Goal: Task Accomplishment & Management: Use online tool/utility

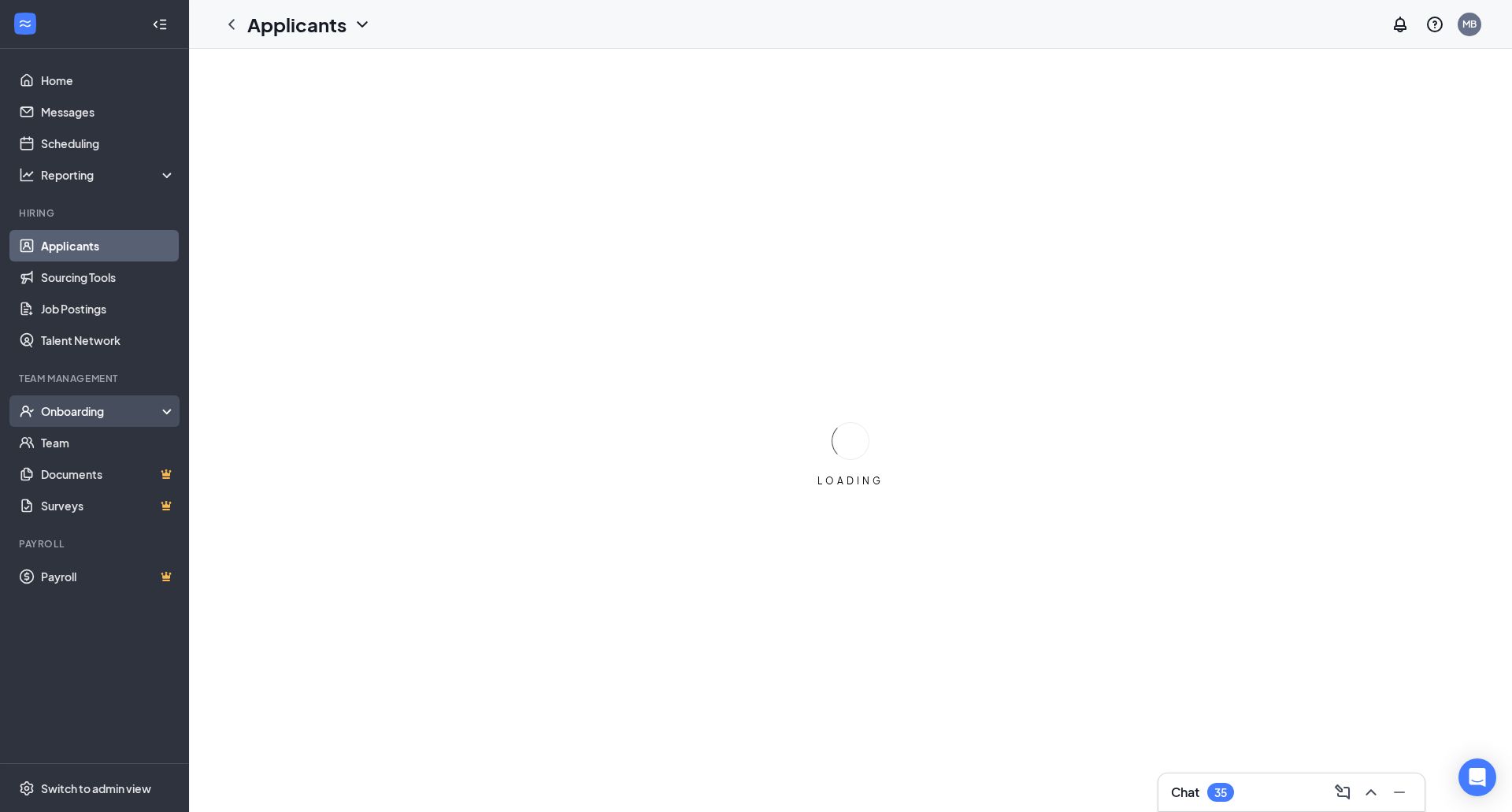
click at [97, 408] on div "Onboarding" at bounding box center [101, 411] width 121 height 16
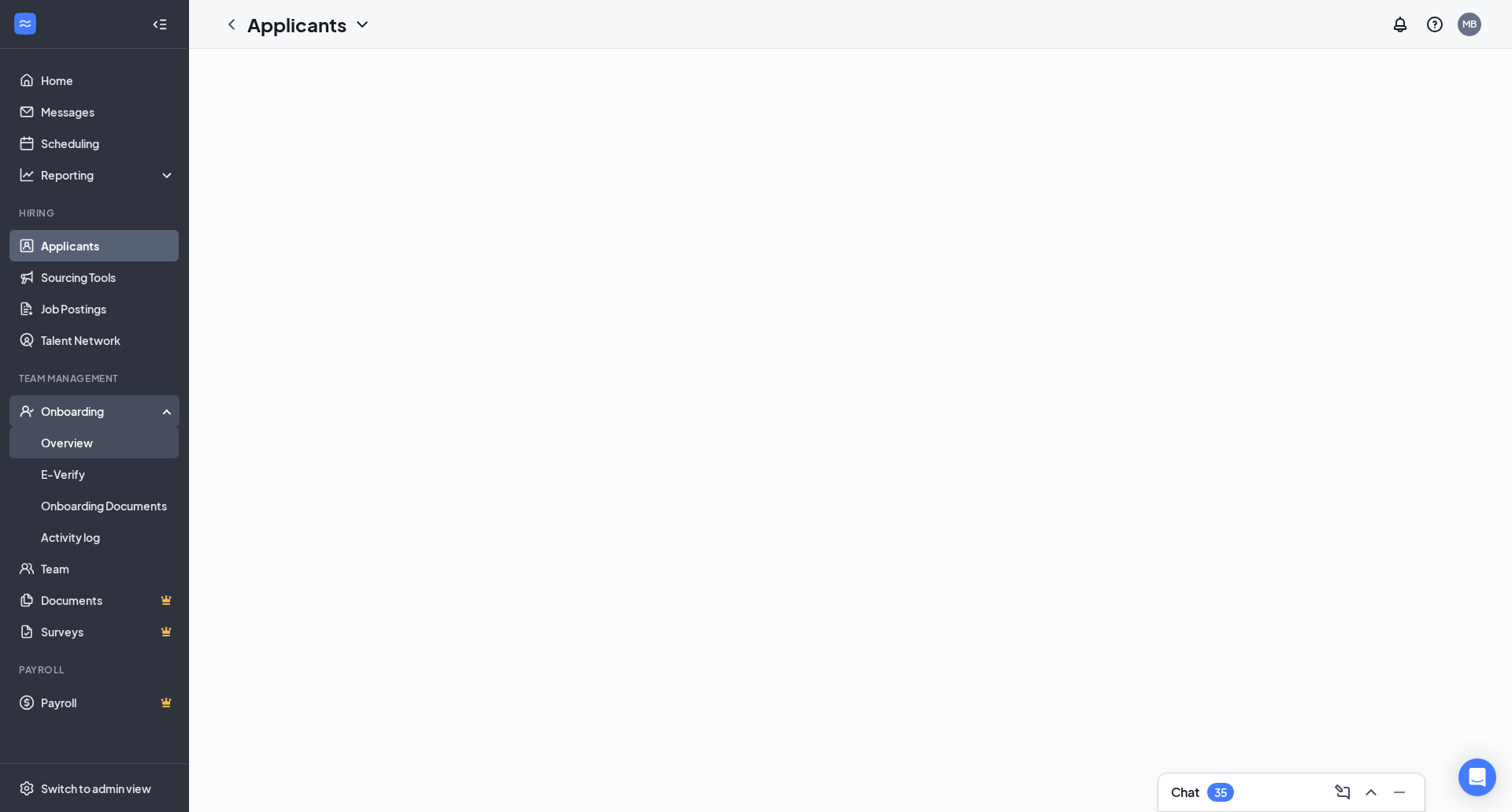
click at [110, 432] on link "Overview" at bounding box center [108, 442] width 135 height 31
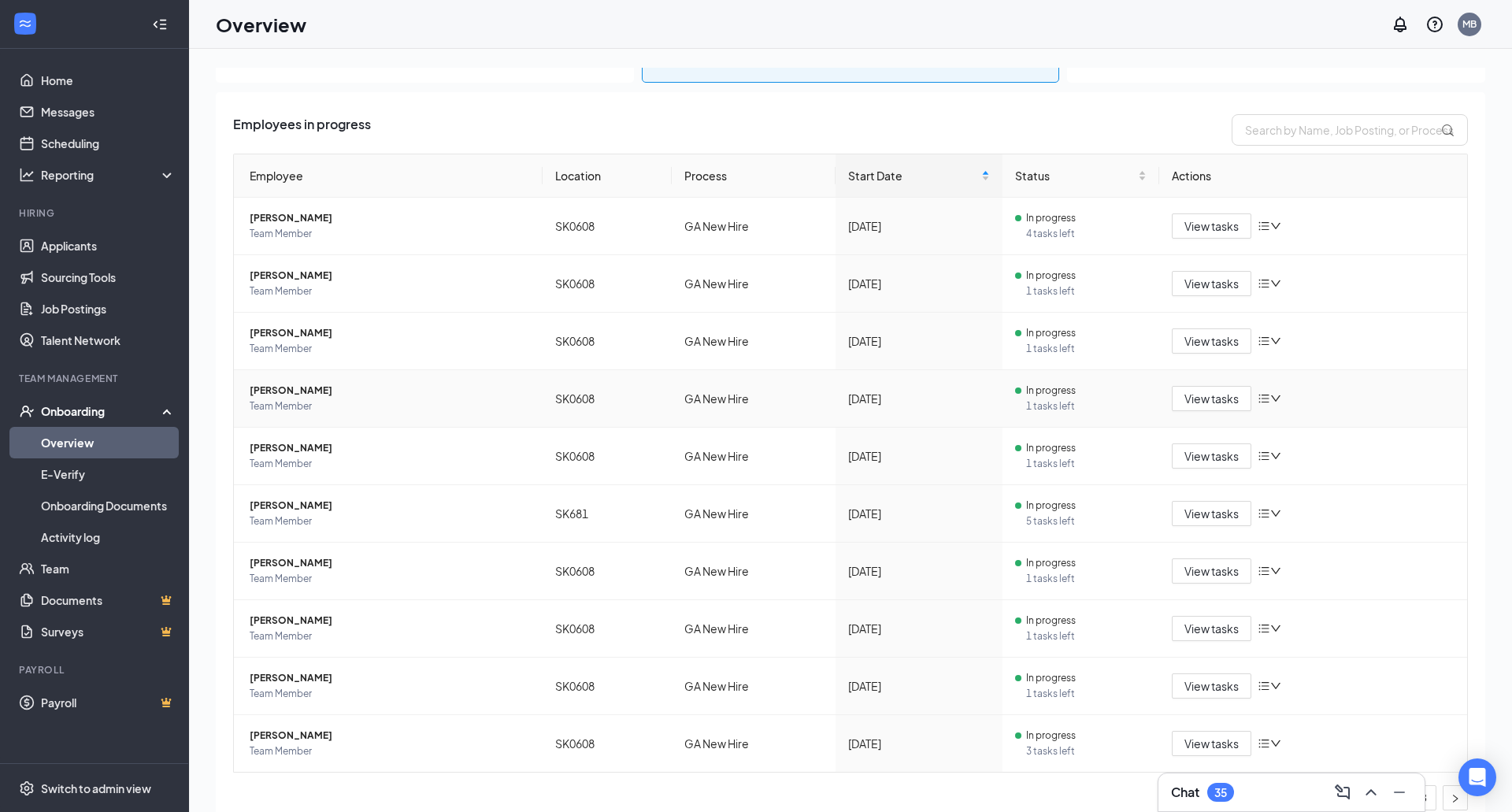
scroll to position [82, 0]
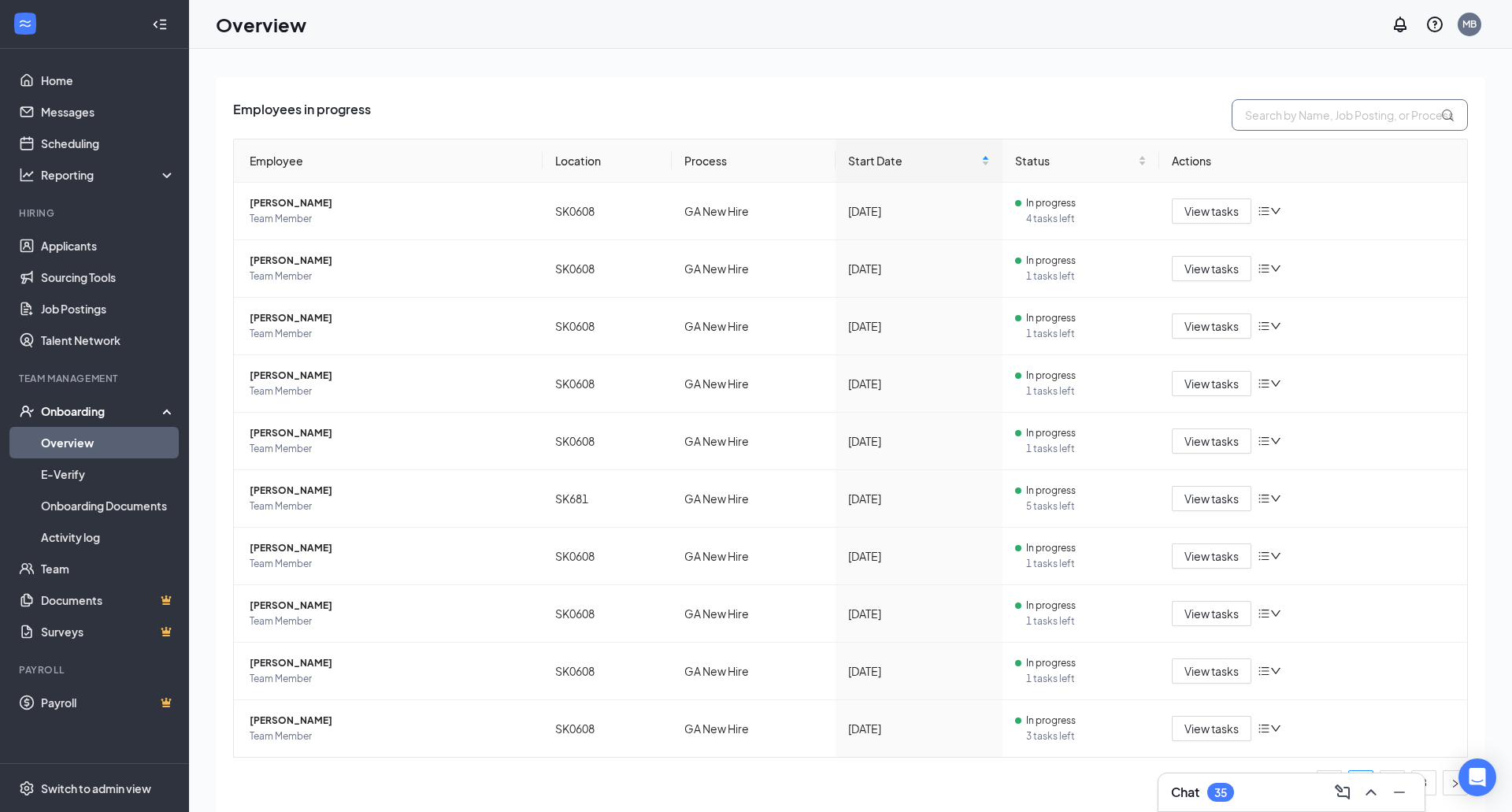
click at [1267, 120] on input "text" at bounding box center [1350, 115] width 236 height 31
type input "ch"
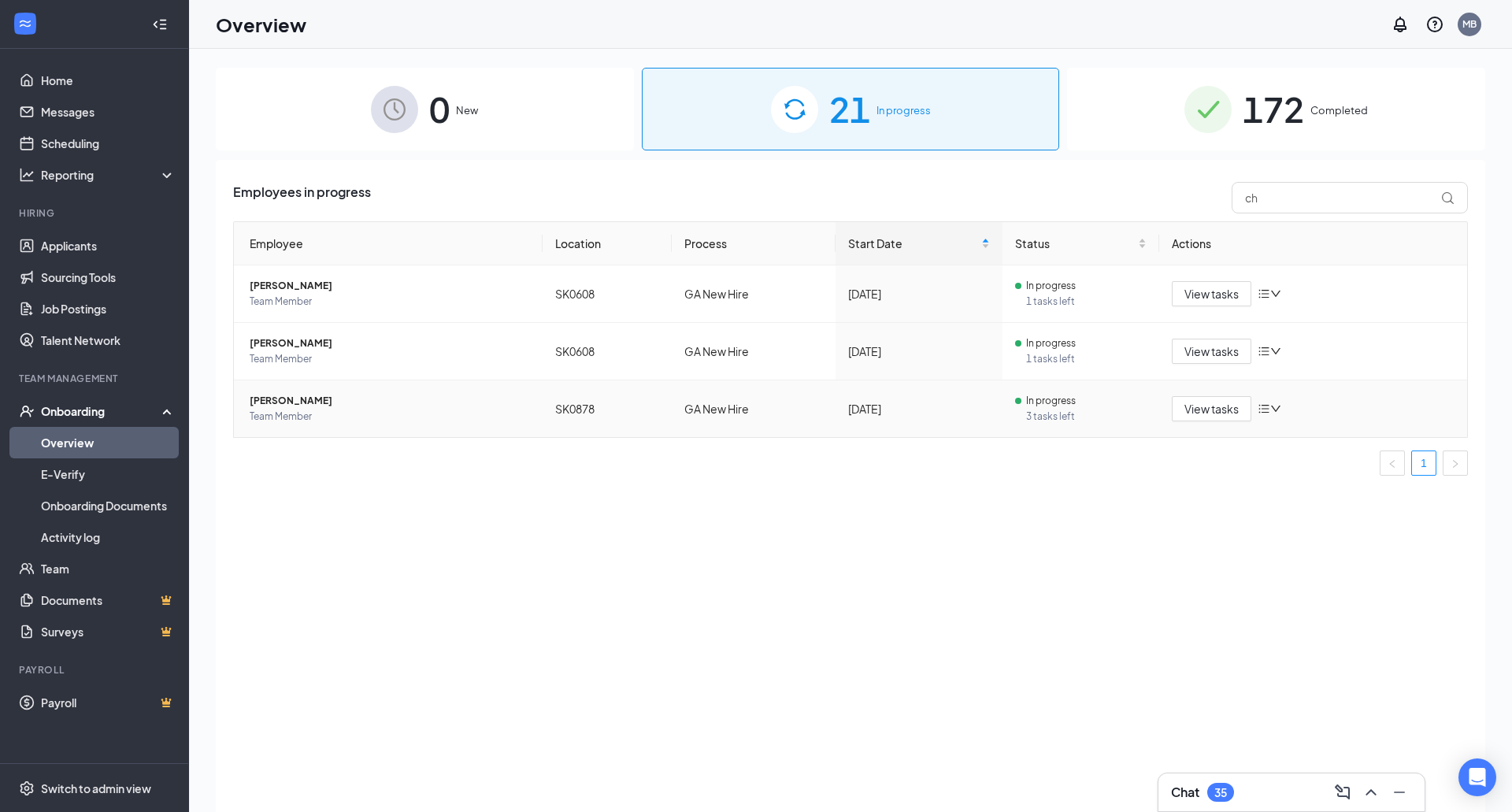
click at [330, 398] on span "[PERSON_NAME]" at bounding box center [390, 401] width 280 height 16
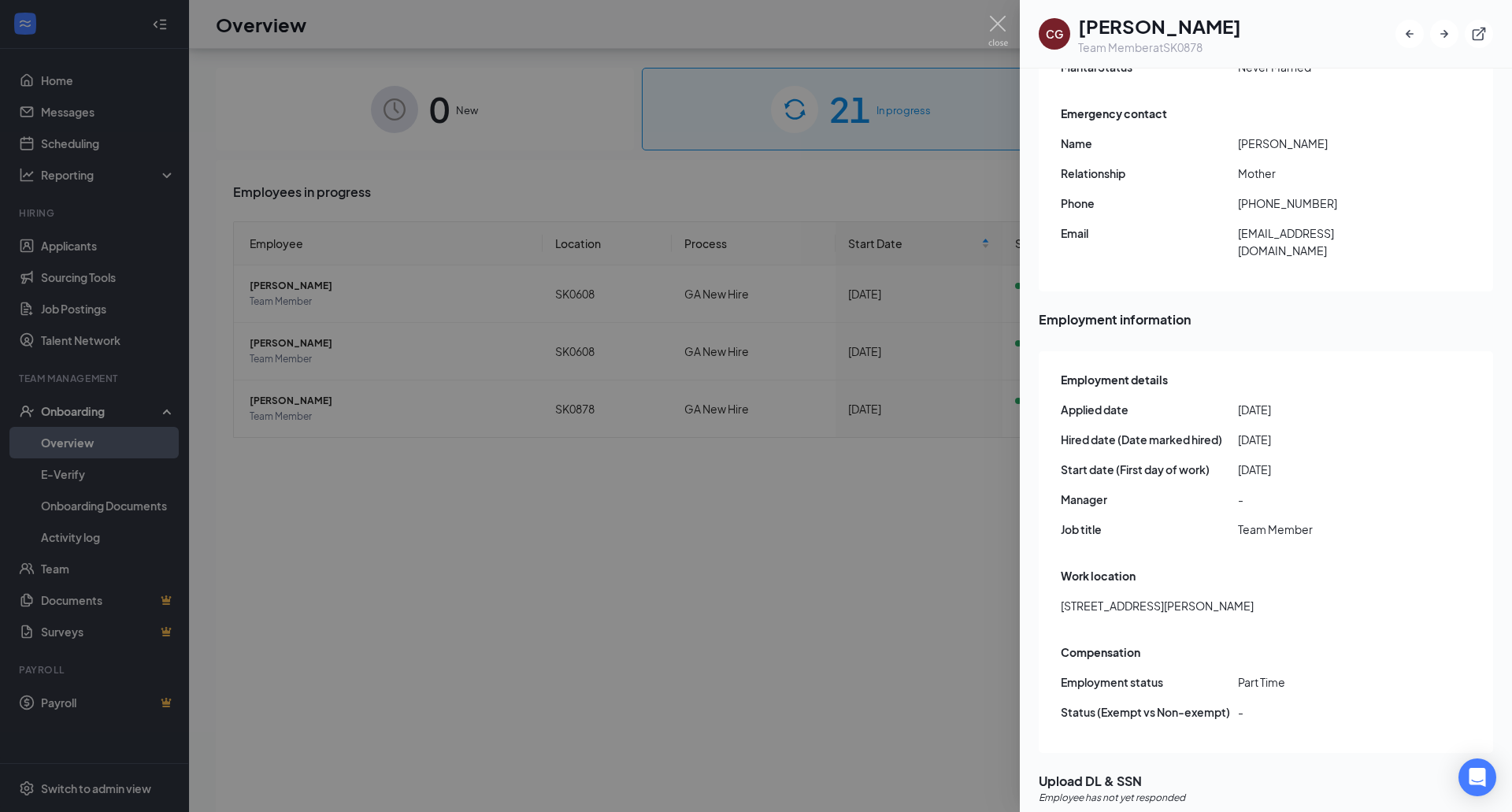
scroll to position [70, 0]
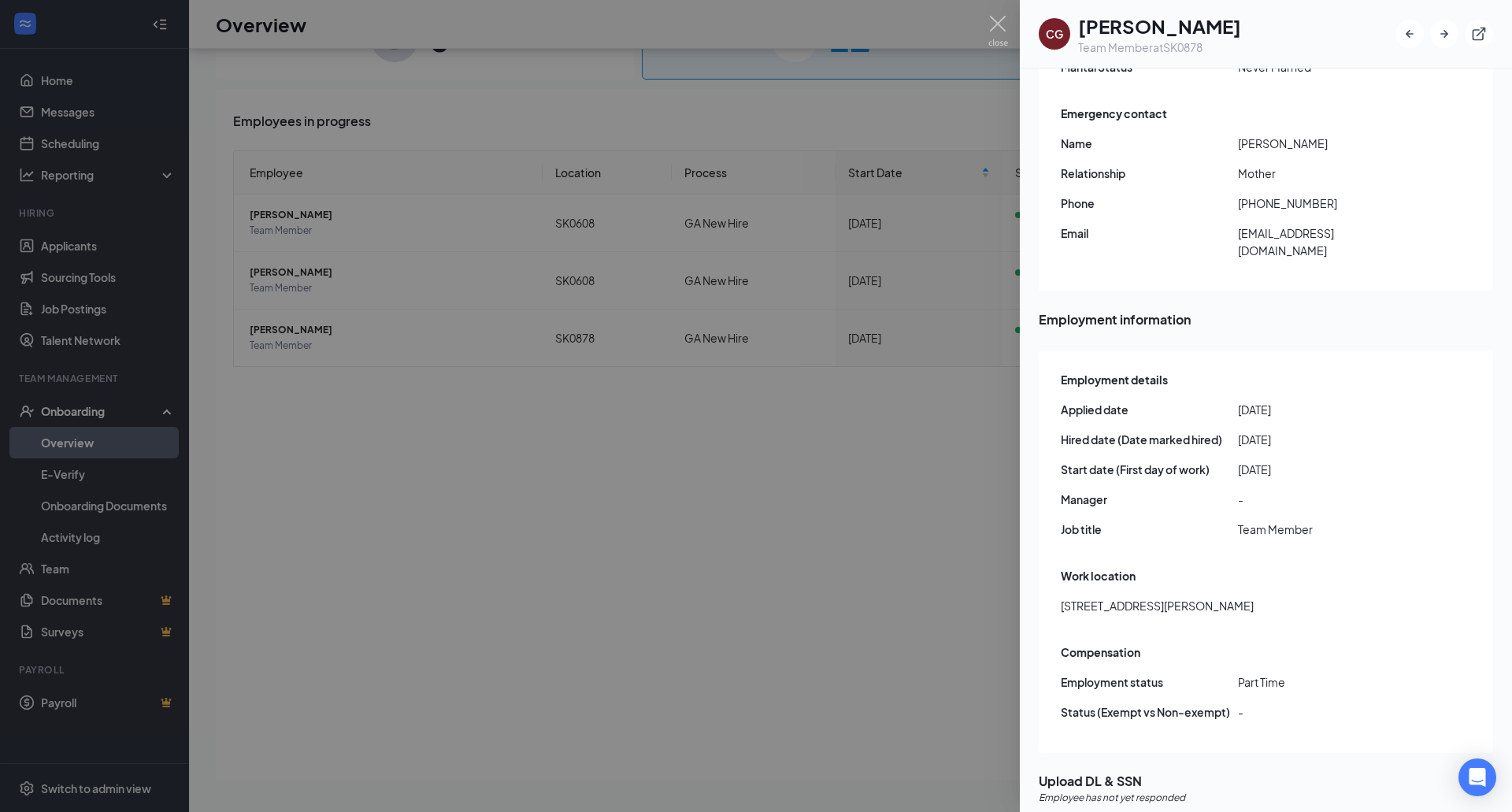
click at [868, 612] on div at bounding box center [756, 406] width 1512 height 812
